Goal: Information Seeking & Learning: Find specific page/section

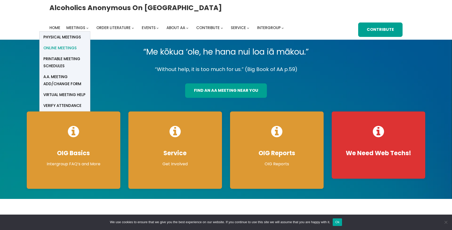
click at [65, 48] on span "Online Meetings" at bounding box center [59, 47] width 33 height 7
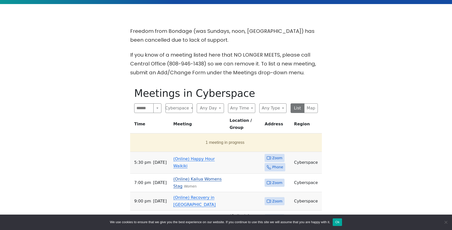
scroll to position [146, 0]
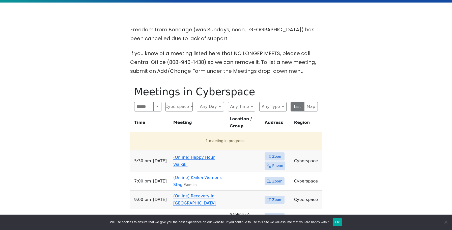
click at [184, 155] on link "(Online) Happy Hour Waikiki" at bounding box center [193, 161] width 41 height 12
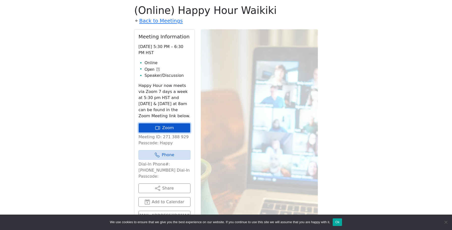
click at [165, 129] on link "Zoom" at bounding box center [165, 128] width 52 height 10
